Goal: Navigation & Orientation: Find specific page/section

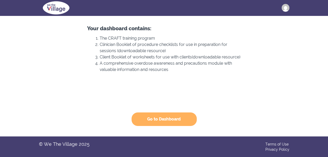
scroll to position [62, 0]
click at [163, 115] on button "Go to Dashboard" at bounding box center [164, 120] width 65 height 14
click at [159, 114] on button "Go to Dashboard" at bounding box center [164, 120] width 65 height 14
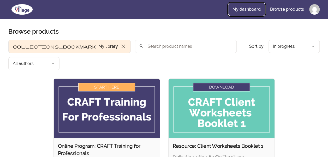
click at [242, 8] on link "My dashboard" at bounding box center [246, 9] width 37 height 13
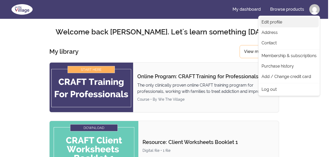
click at [291, 25] on link "Edit profile" at bounding box center [288, 22] width 59 height 10
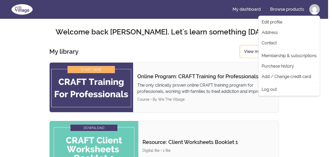
click at [287, 29] on link "Address" at bounding box center [288, 32] width 59 height 10
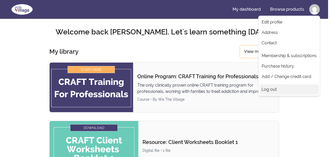
click at [269, 89] on link "Log out" at bounding box center [288, 89] width 59 height 10
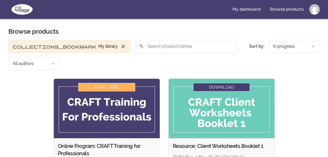
scroll to position [137, 0]
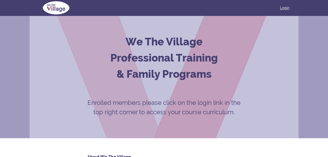
click at [286, 8] on link "Login" at bounding box center [284, 7] width 9 height 5
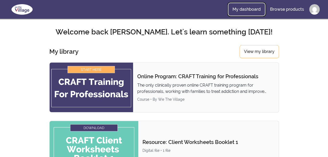
click at [245, 8] on link "My dashboard" at bounding box center [246, 9] width 37 height 13
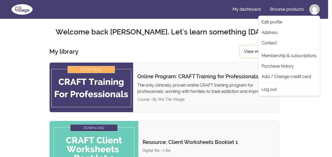
click at [296, 45] on link "Contact" at bounding box center [288, 43] width 59 height 10
